Goal: Task Accomplishment & Management: Manage account settings

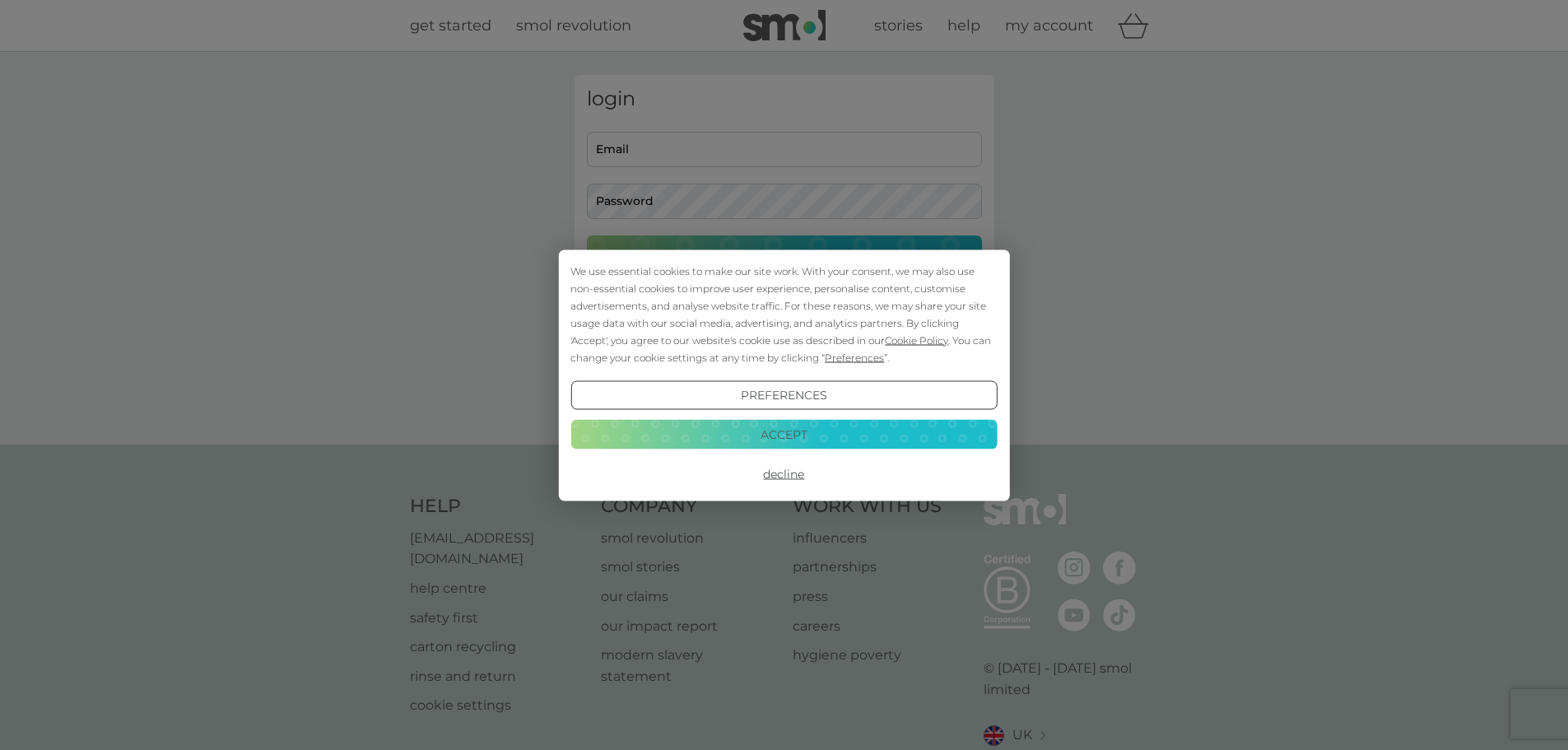
type input "[EMAIL_ADDRESS][DOMAIN_NAME]"
click at [792, 436] on button "Accept" at bounding box center [784, 434] width 427 height 30
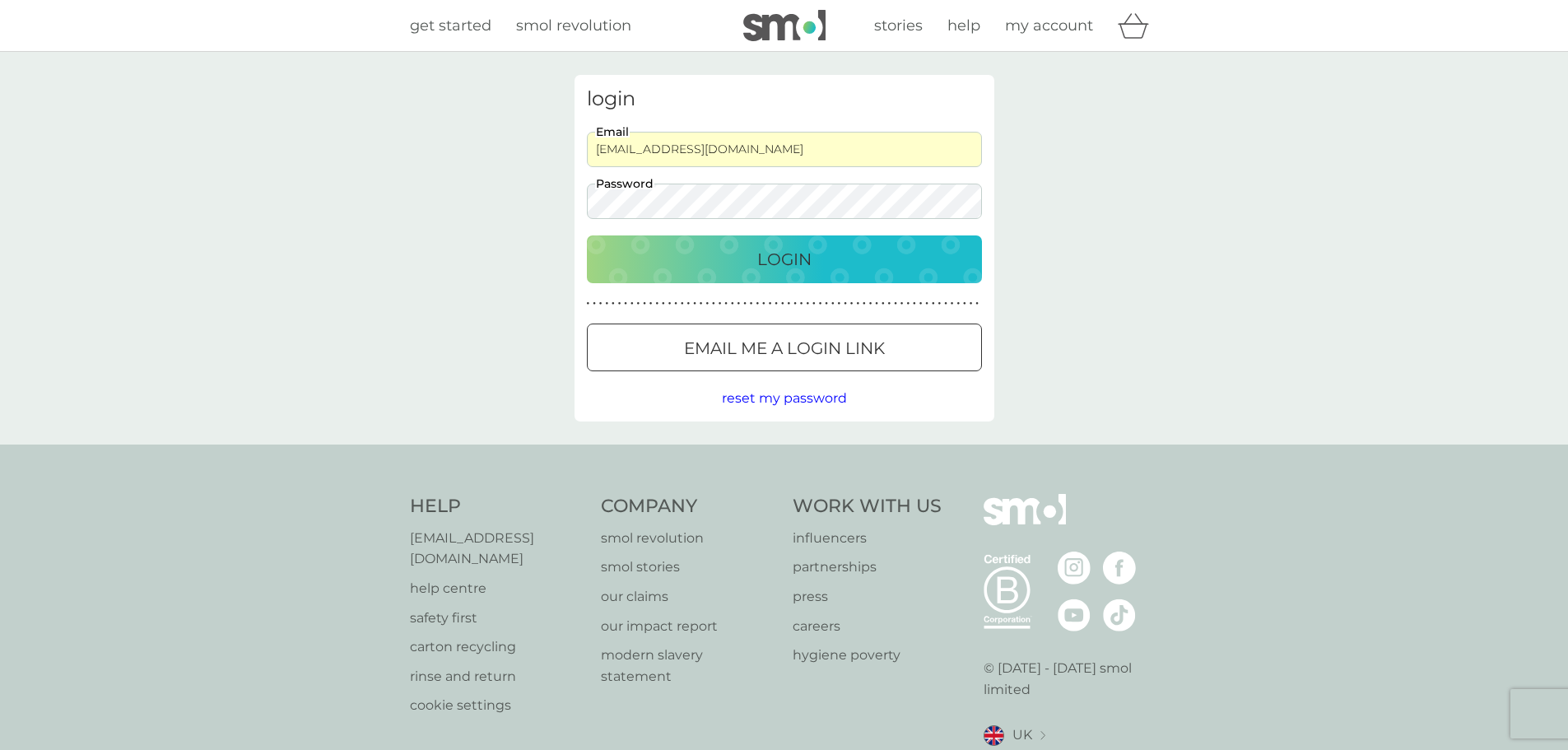
click at [794, 261] on p "Login" at bounding box center [784, 259] width 55 height 26
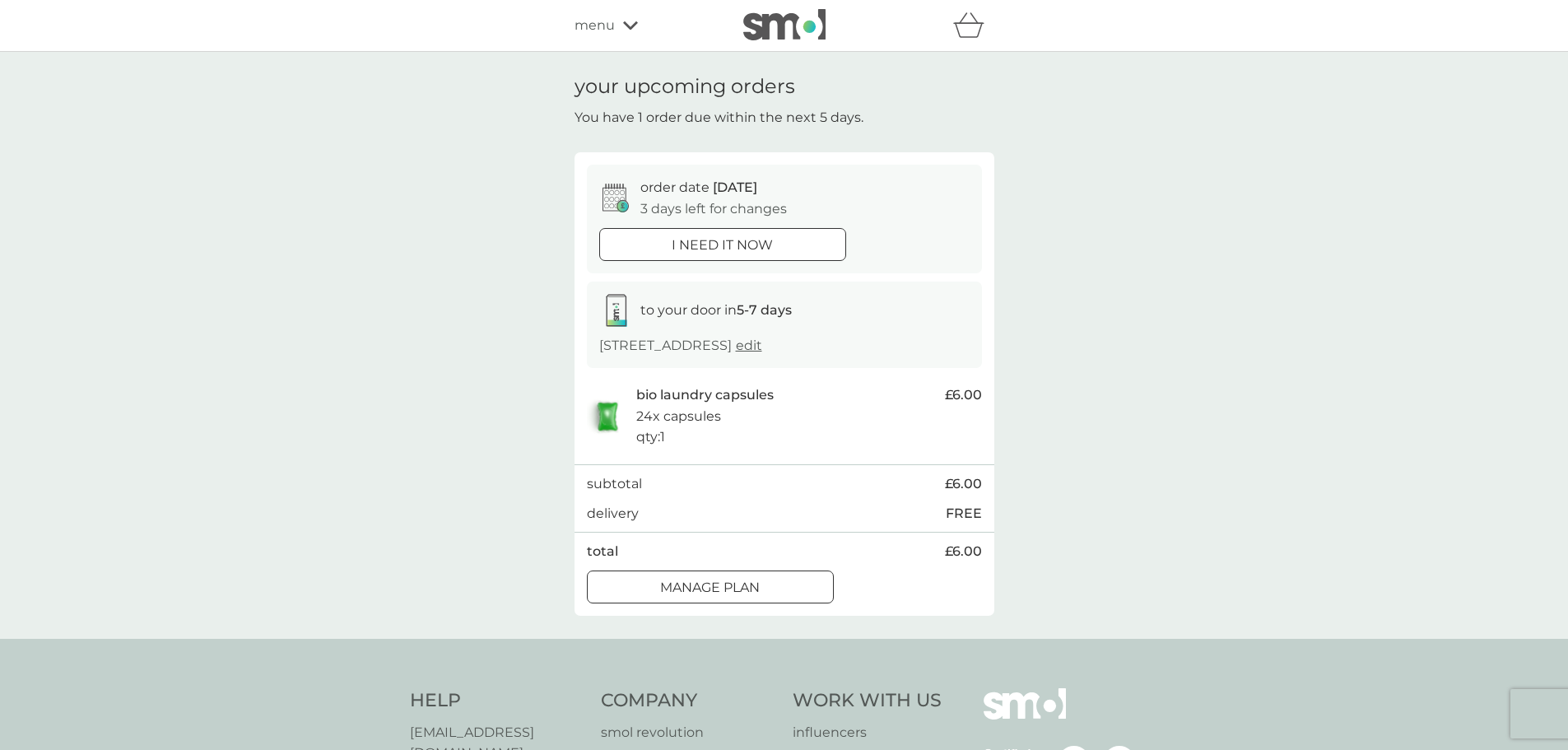
click at [631, 26] on icon at bounding box center [631, 25] width 15 height 8
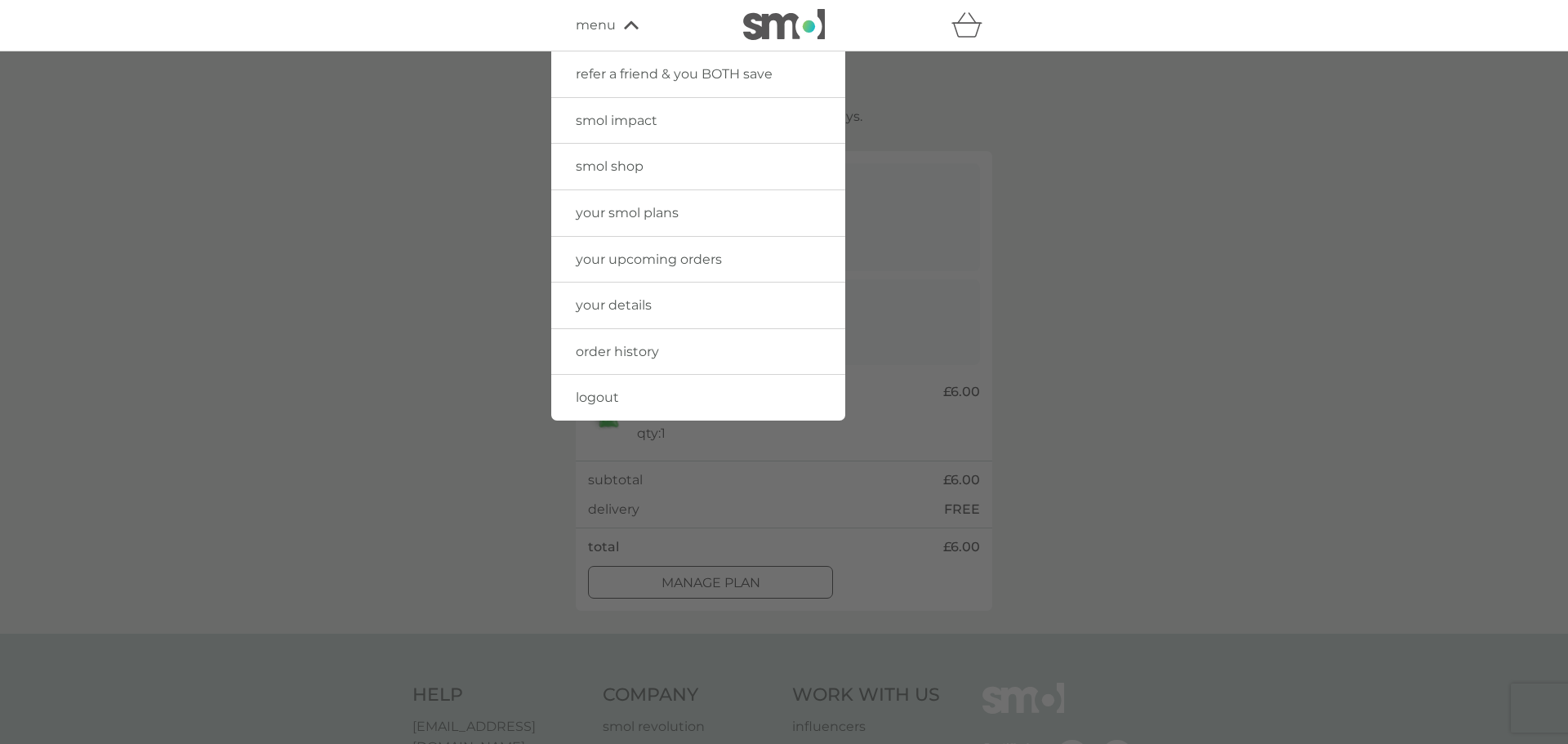
click at [625, 26] on icon at bounding box center [632, 25] width 15 height 10
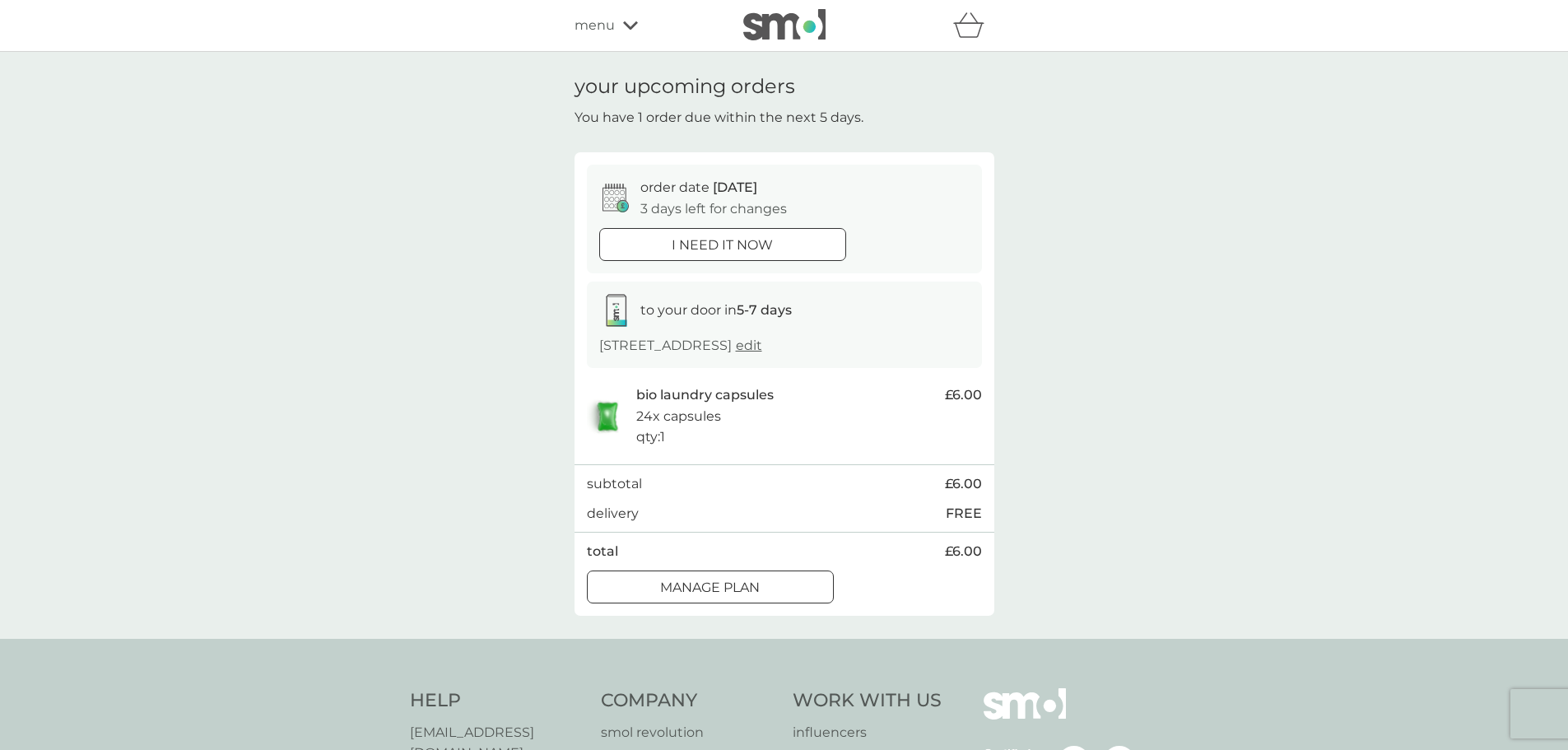
click at [746, 585] on p "Manage plan" at bounding box center [710, 588] width 99 height 21
